Goal: Task Accomplishment & Management: Manage account settings

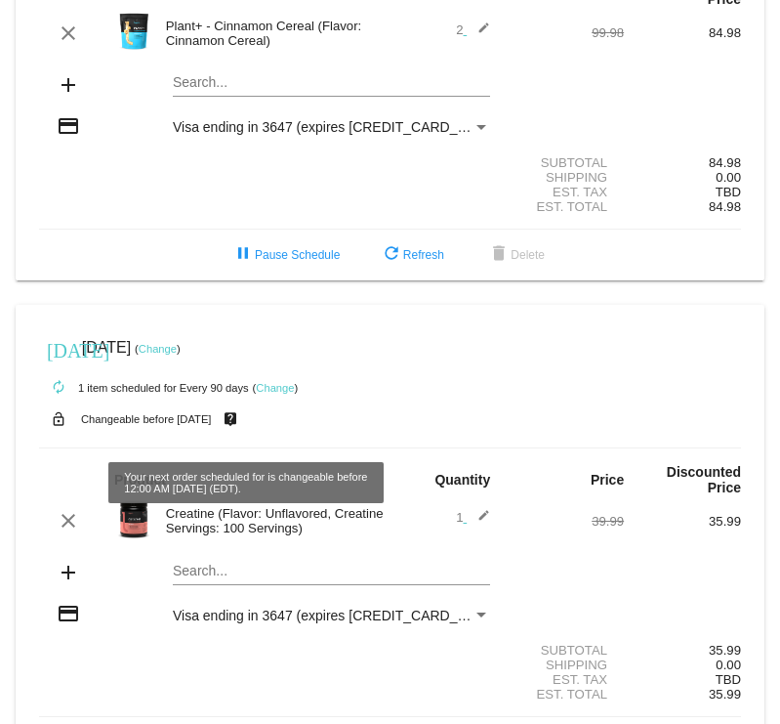
scroll to position [272, 0]
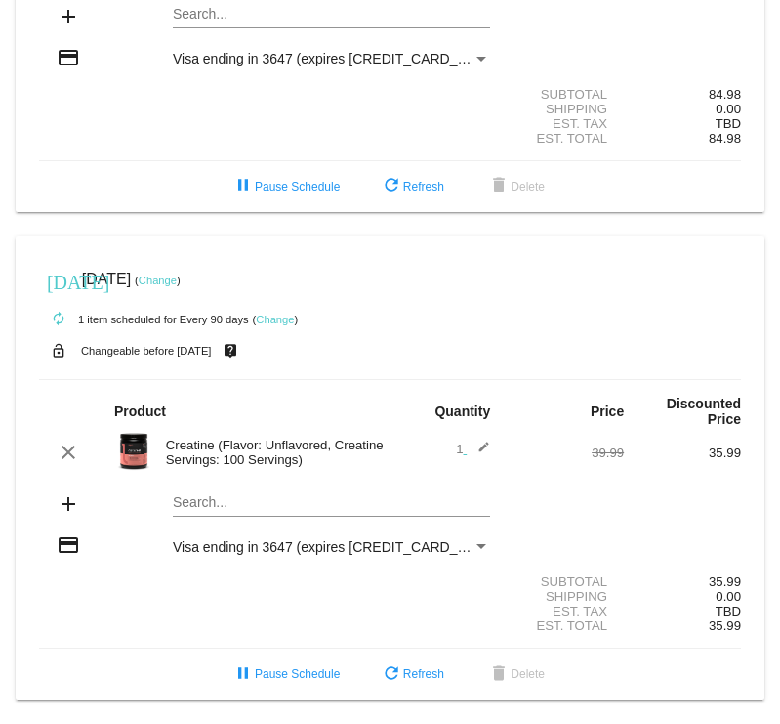
click at [177, 276] on link "Change" at bounding box center [158, 280] width 38 height 12
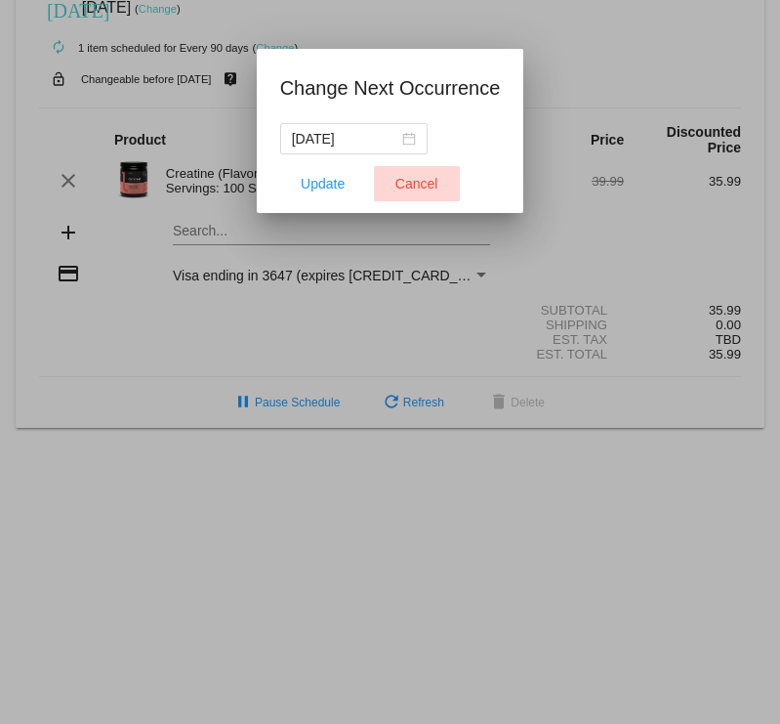
click at [403, 192] on button "Cancel" at bounding box center [417, 183] width 86 height 35
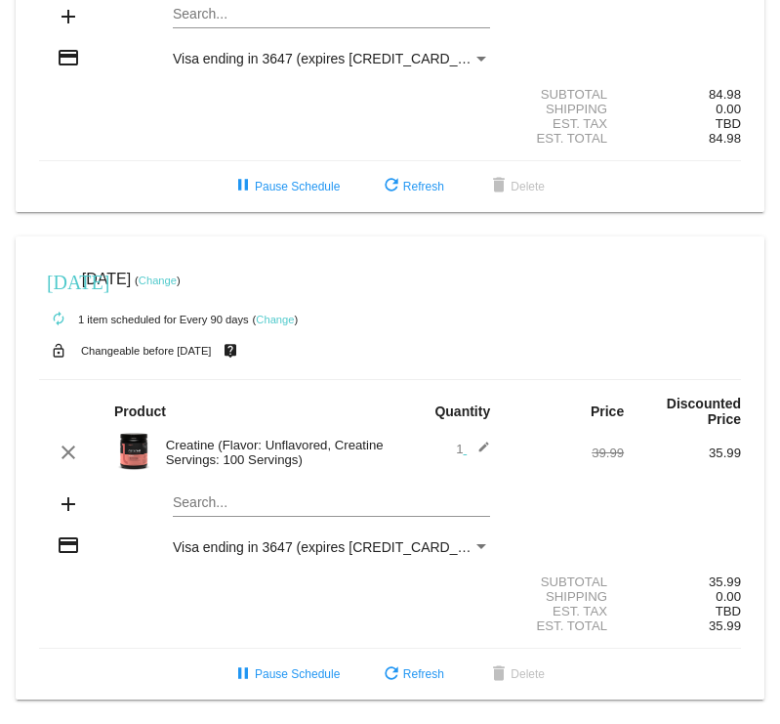
click at [277, 314] on link "Change" at bounding box center [275, 320] width 38 height 12
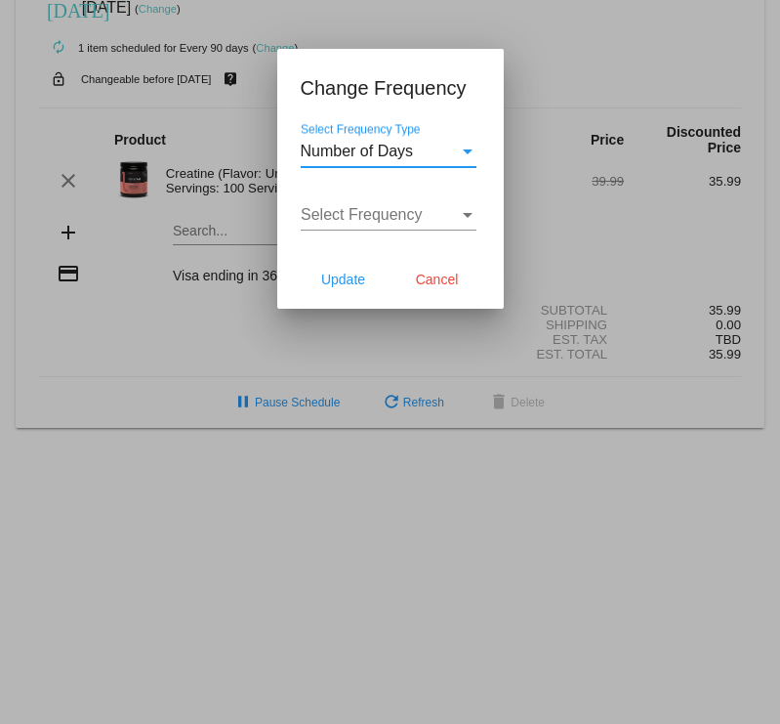
click at [379, 159] on span "Number of Days" at bounding box center [357, 151] width 113 height 17
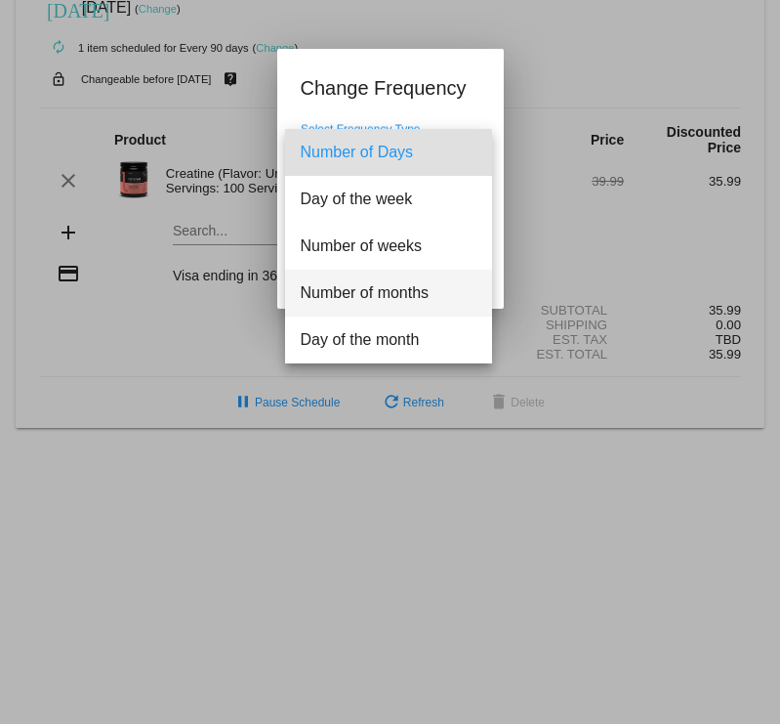
click at [353, 280] on span "Number of months" at bounding box center [389, 293] width 176 height 47
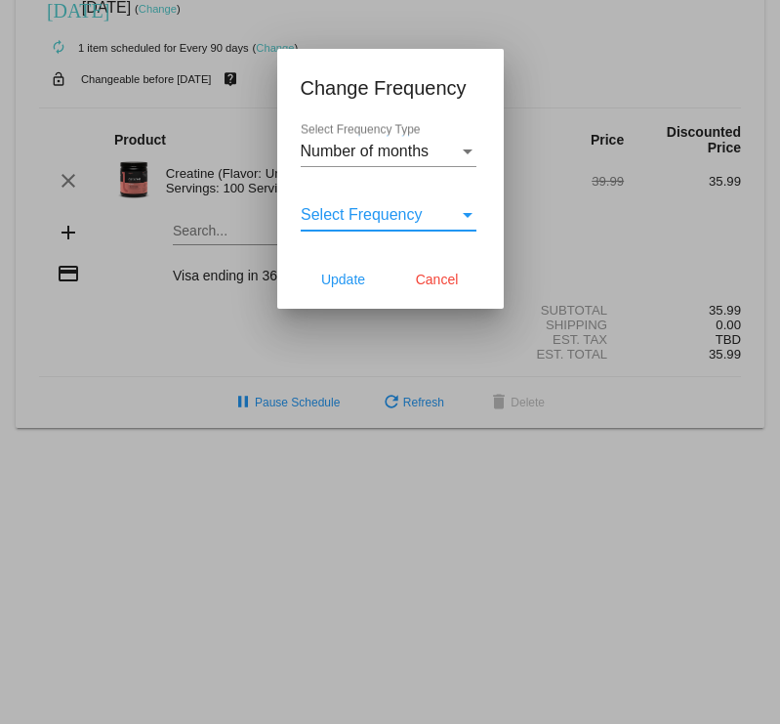
click at [353, 221] on span "Select Frequency" at bounding box center [362, 214] width 122 height 17
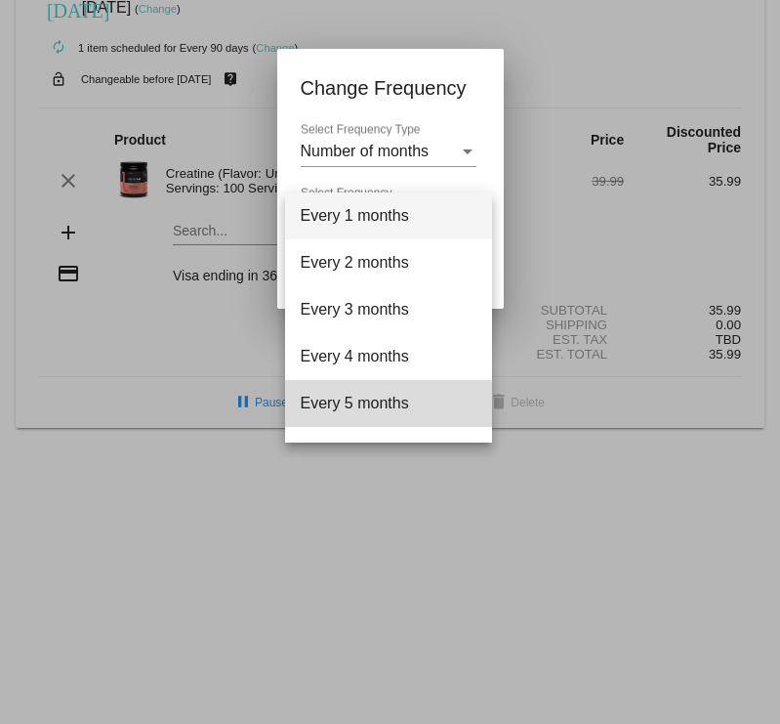
click at [357, 406] on span "Every 5 months" at bounding box center [389, 403] width 176 height 47
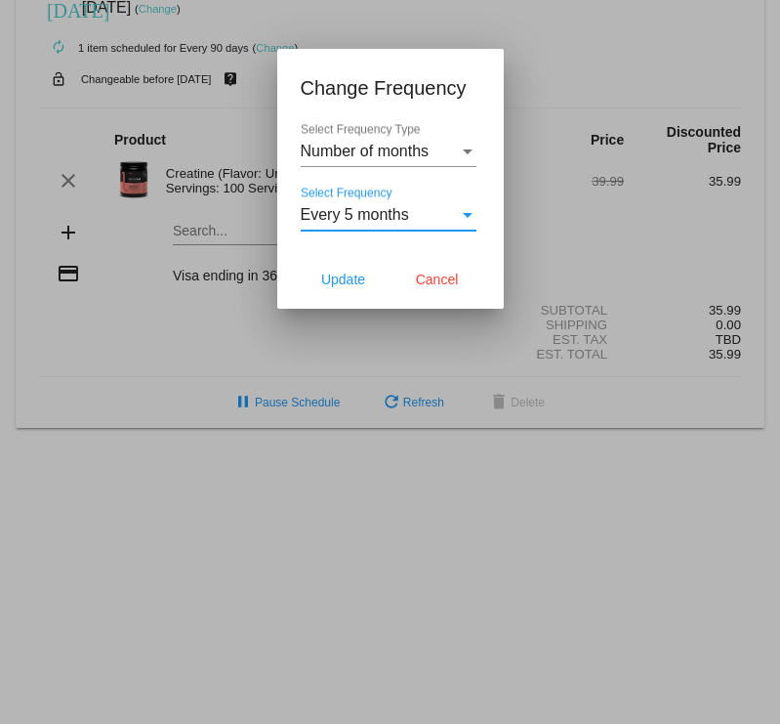
click at [358, 222] on span "Every 5 months" at bounding box center [355, 214] width 108 height 17
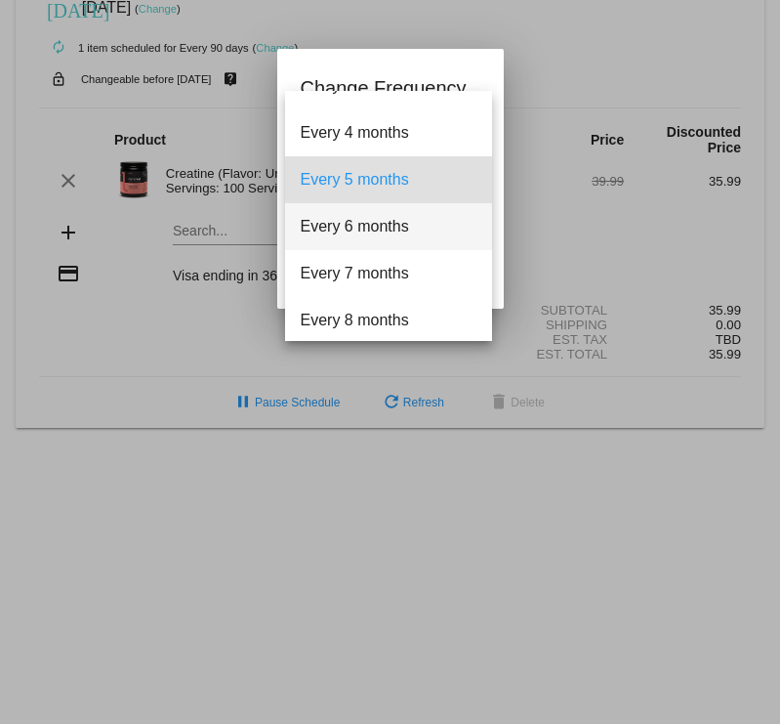
scroll to position [126, 0]
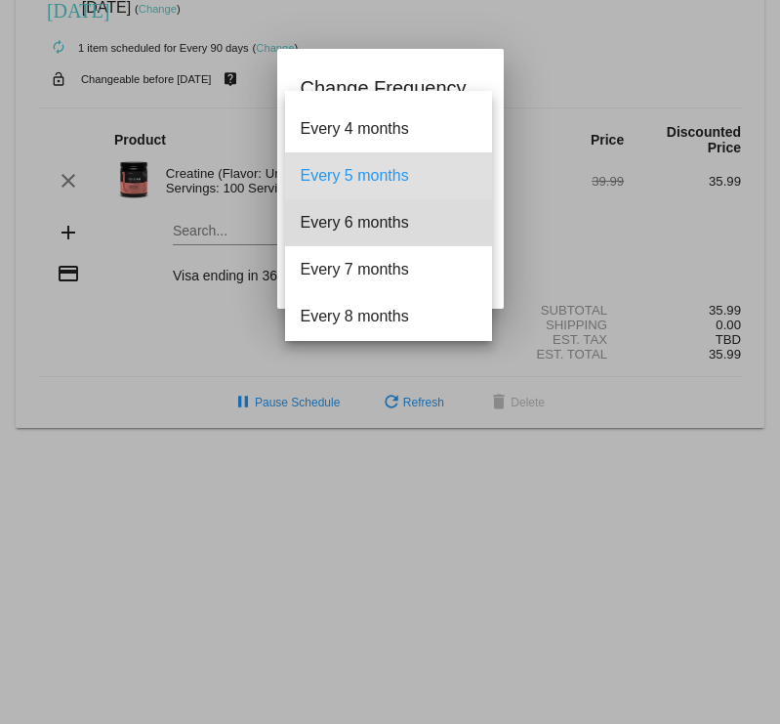
click at [356, 221] on span "Every 6 months" at bounding box center [389, 222] width 176 height 47
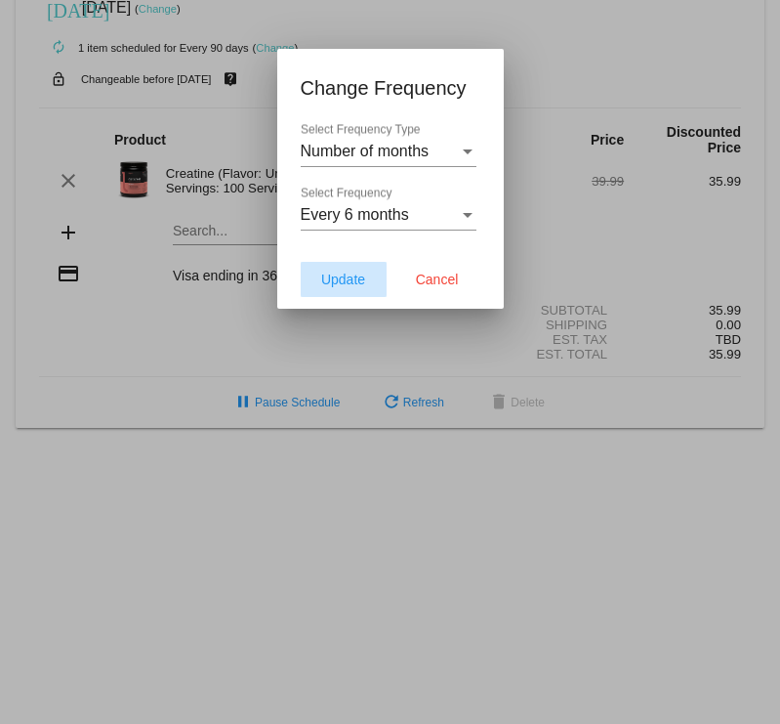
click at [351, 274] on span "Update" at bounding box center [343, 280] width 44 height 16
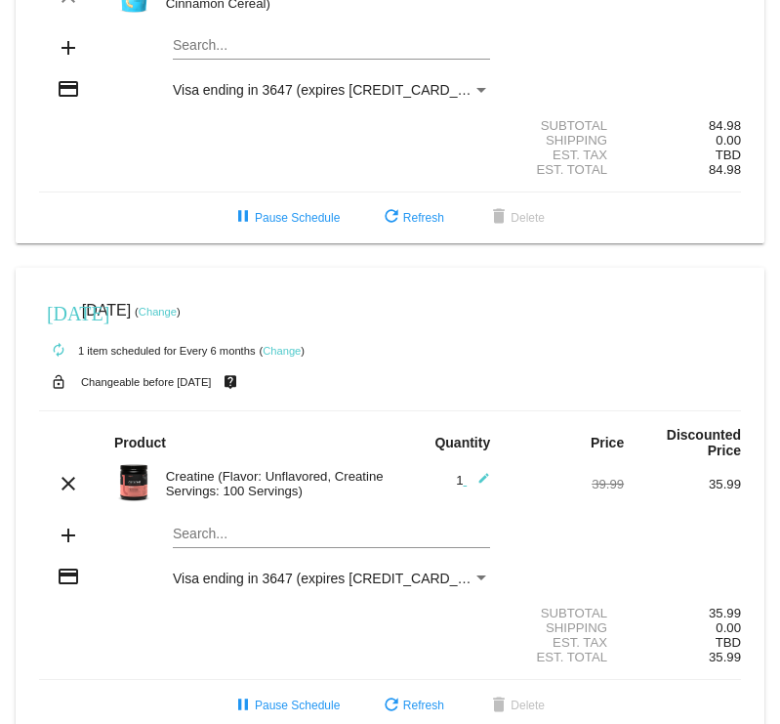
scroll to position [272, 0]
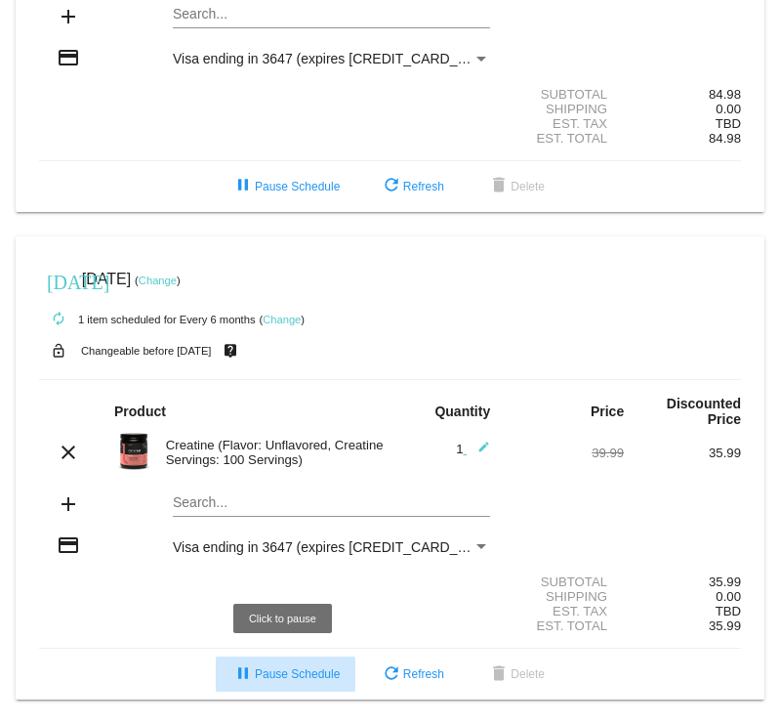
click at [304, 672] on span "pause Pause Schedule" at bounding box center [285, 674] width 108 height 14
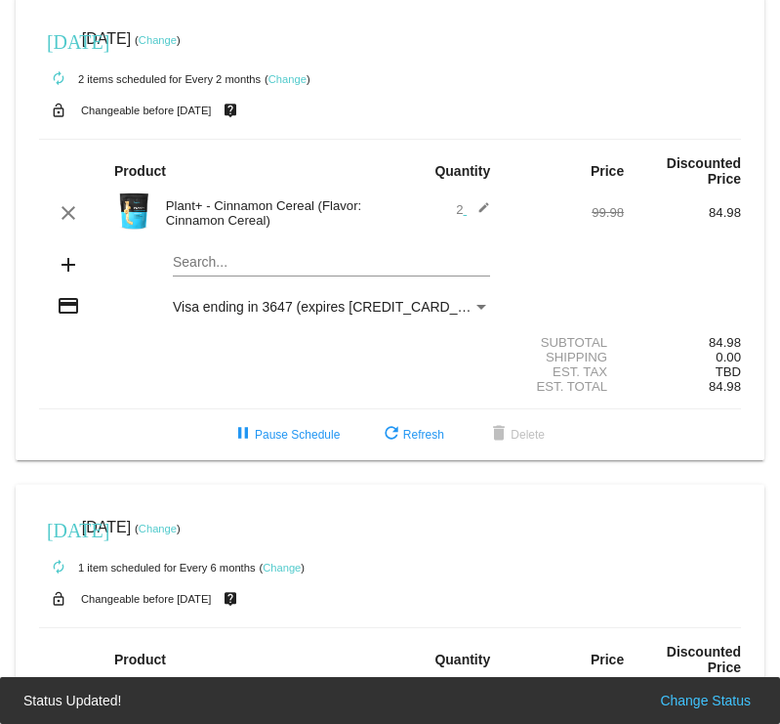
scroll to position [0, 0]
